Goal: Transaction & Acquisition: Download file/media

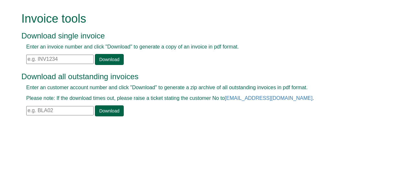
click at [50, 57] on input "text" at bounding box center [59, 59] width 67 height 9
paste input "INV1404027"
click at [109, 59] on link "Download" at bounding box center [109, 59] width 29 height 11
drag, startPoint x: 39, startPoint y: 55, endPoint x: 0, endPoint y: 49, distance: 39.0
click at [0, 49] on html "Invoice tools Download single invoice Enter an invoice number and click "Downlo…" at bounding box center [206, 65] width 412 height 130
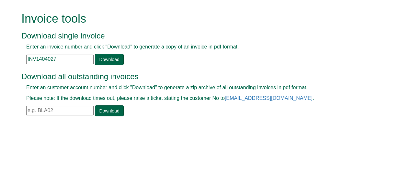
paste input "1632"
click at [109, 58] on link "Download" at bounding box center [109, 59] width 29 height 11
drag, startPoint x: 48, startPoint y: 60, endPoint x: 0, endPoint y: 69, distance: 48.7
click at [0, 69] on html "Invoice tools Download single invoice Enter an invoice number and click "Downlo…" at bounding box center [206, 65] width 412 height 130
paste input "203764"
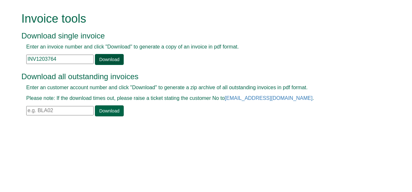
type input "INV1203764"
click at [105, 62] on link "Download" at bounding box center [109, 59] width 29 height 11
